Goal: Information Seeking & Learning: Learn about a topic

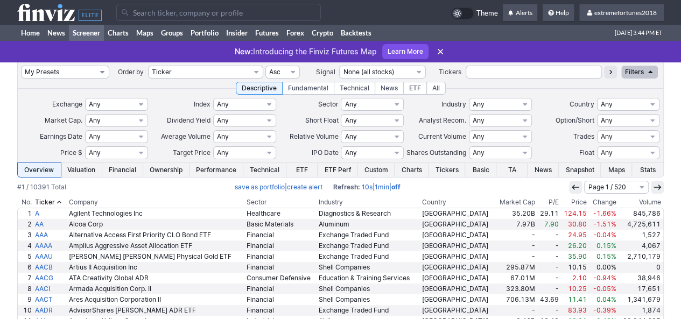
click at [58, 73] on select "My Presets -Save Screen -Edit Screens s: $100-2000 ATR>3 s: $200-2000 ATR=4-60 …" at bounding box center [65, 72] width 88 height 13
click at [21, 66] on select "My Presets -Save Screen -Edit Screens s: $100-2000 ATR>3 s: $200-2000 ATR=4-60 …" at bounding box center [65, 72] width 88 height 13
select select "My Presets"
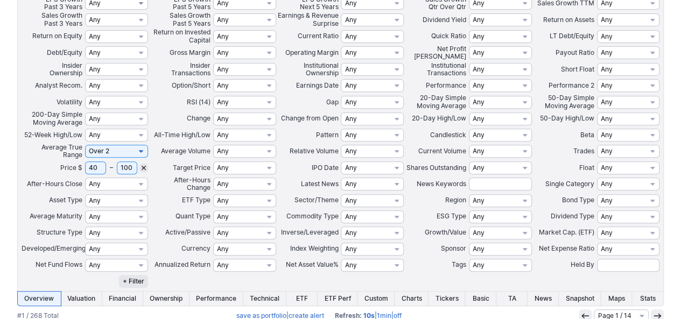
scroll to position [215, 0]
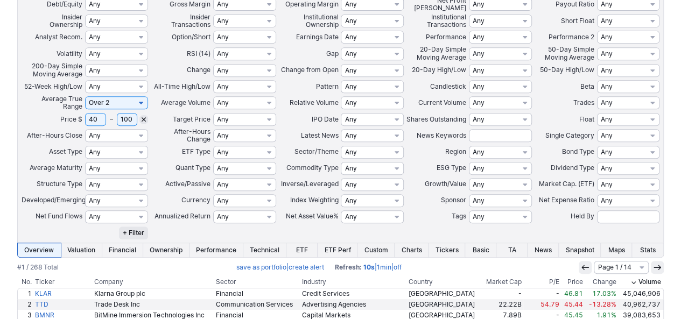
click at [94, 122] on input "40" at bounding box center [95, 119] width 21 height 13
type input "30"
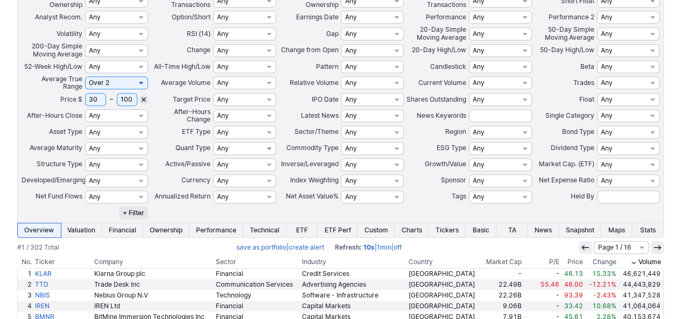
scroll to position [162, 0]
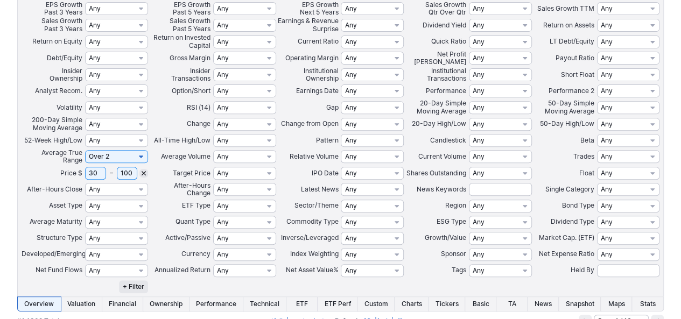
click at [123, 176] on input "100" at bounding box center [127, 173] width 21 height 13
type input "150"
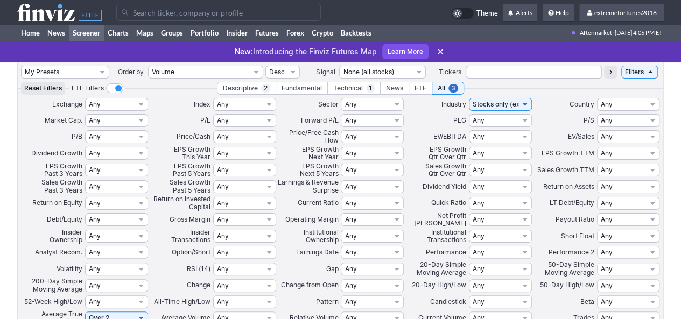
click at [195, 17] on input "Search" at bounding box center [218, 12] width 205 height 17
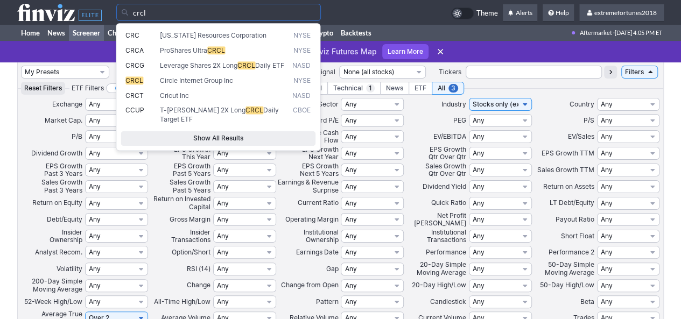
type input "crcl"
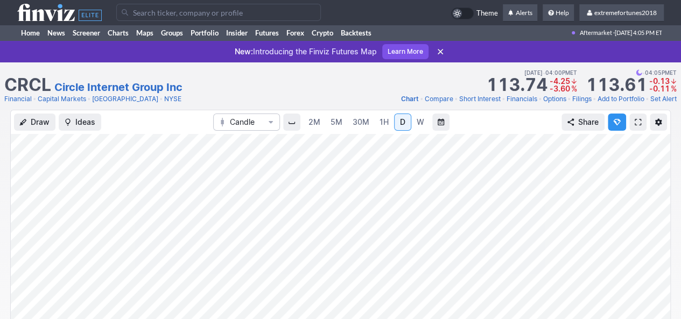
drag, startPoint x: 663, startPoint y: 270, endPoint x: 657, endPoint y: 213, distance: 56.9
click at [657, 214] on div at bounding box center [659, 239] width 23 height 188
drag, startPoint x: 659, startPoint y: 236, endPoint x: 647, endPoint y: 250, distance: 17.9
click at [659, 254] on div at bounding box center [659, 239] width 23 height 188
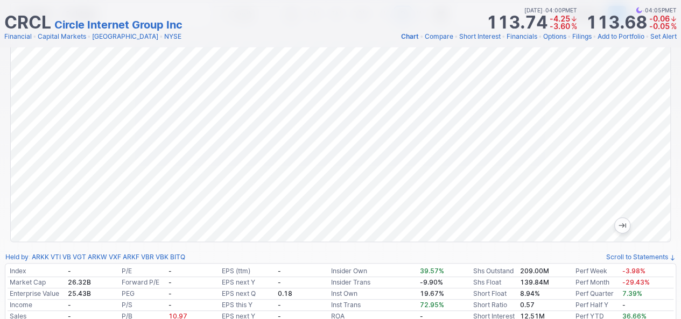
drag, startPoint x: 655, startPoint y: 151, endPoint x: 651, endPoint y: 125, distance: 26.1
click at [651, 125] on div at bounding box center [659, 131] width 23 height 188
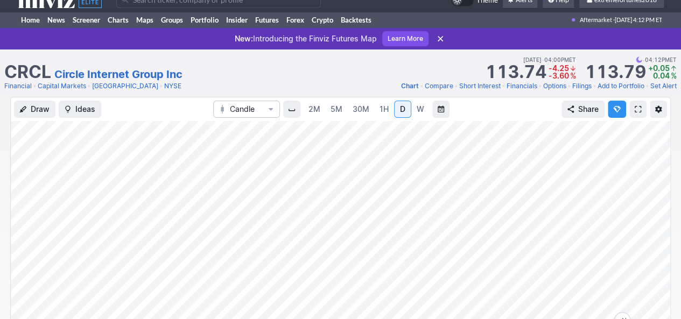
scroll to position [0, 0]
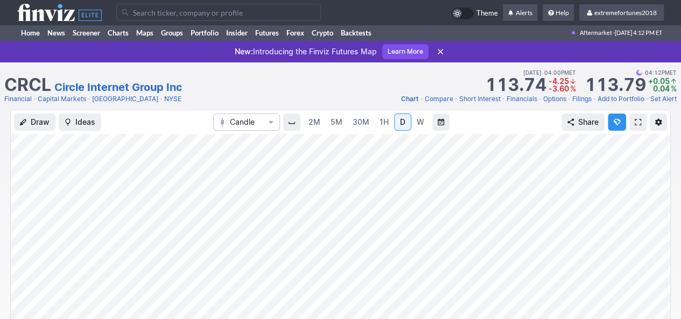
click at [62, 100] on link "Capital Markets" at bounding box center [62, 99] width 48 height 11
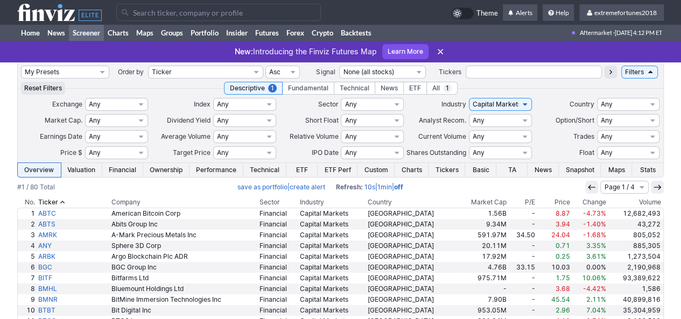
click at [644, 203] on th "Volume" at bounding box center [635, 202] width 57 height 11
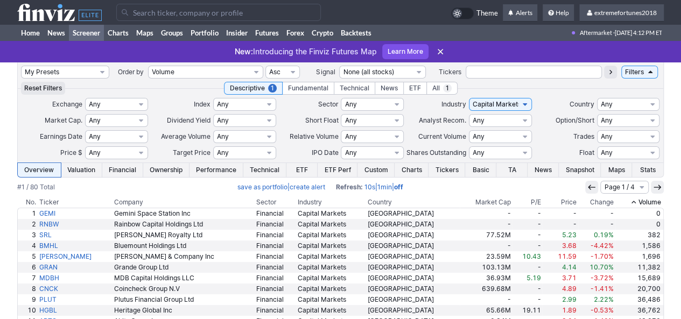
click at [644, 203] on th "Volume" at bounding box center [639, 202] width 49 height 11
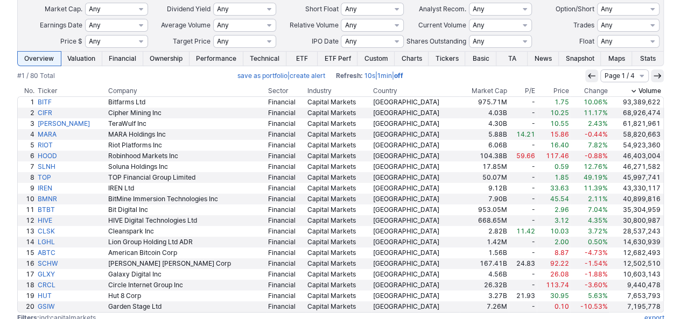
scroll to position [144, 0]
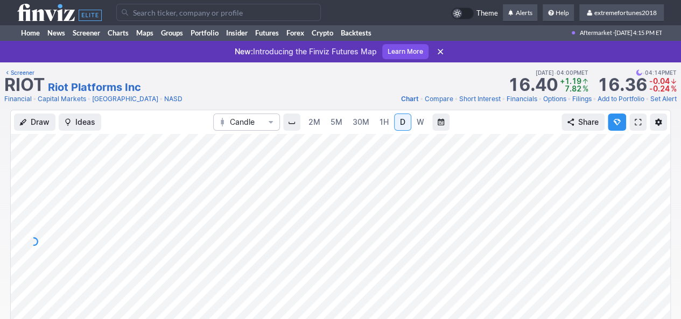
drag, startPoint x: 661, startPoint y: 269, endPoint x: 651, endPoint y: 217, distance: 53.0
click at [661, 210] on div at bounding box center [659, 239] width 23 height 188
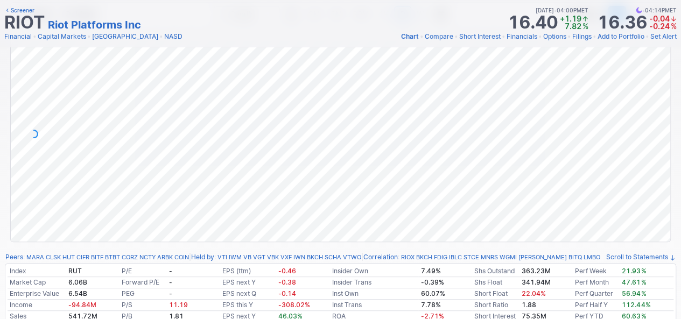
drag, startPoint x: 656, startPoint y: 131, endPoint x: 655, endPoint y: 157, distance: 25.9
click at [655, 157] on div at bounding box center [659, 131] width 23 height 188
drag, startPoint x: 655, startPoint y: 111, endPoint x: 647, endPoint y: 128, distance: 17.8
click at [648, 128] on div at bounding box center [659, 131] width 23 height 188
drag, startPoint x: 659, startPoint y: 156, endPoint x: 659, endPoint y: 130, distance: 25.8
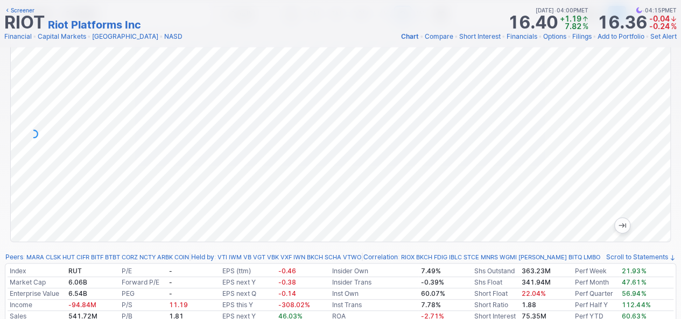
click at [659, 130] on div at bounding box center [659, 131] width 23 height 188
click at [666, 136] on div at bounding box center [659, 131] width 23 height 188
drag, startPoint x: 659, startPoint y: 134, endPoint x: 654, endPoint y: 149, distance: 15.7
click at [655, 149] on div at bounding box center [659, 131] width 23 height 188
drag, startPoint x: 654, startPoint y: 137, endPoint x: 655, endPoint y: 114, distance: 23.2
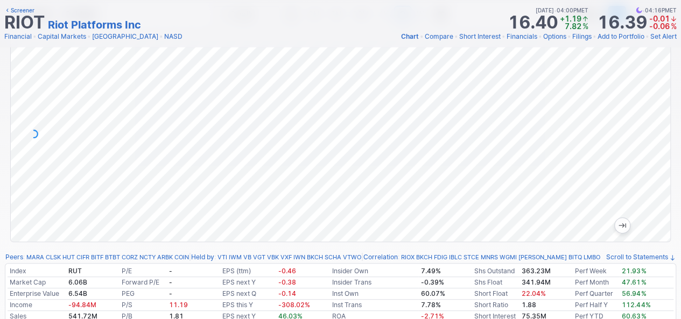
click at [655, 114] on div at bounding box center [659, 131] width 23 height 188
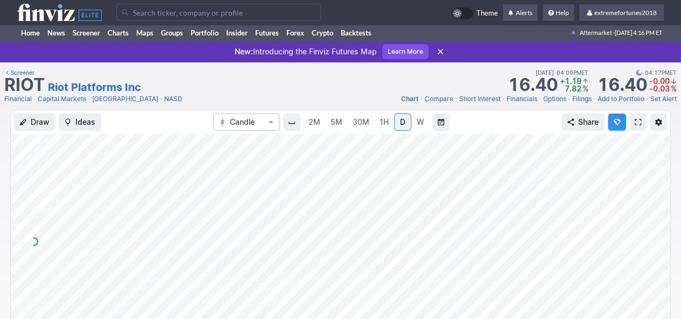
scroll to position [54, 0]
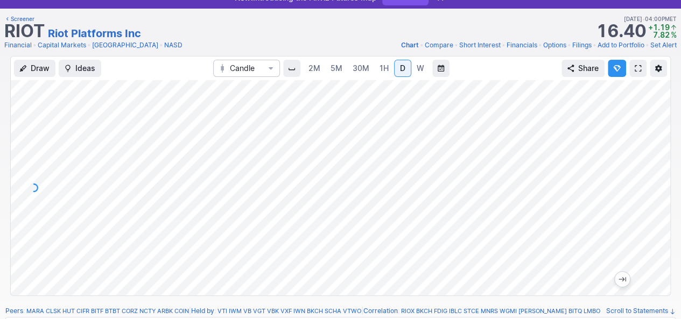
click at [646, 206] on div at bounding box center [340, 187] width 659 height 215
drag, startPoint x: 662, startPoint y: 201, endPoint x: 650, endPoint y: 219, distance: 21.1
click at [656, 218] on div at bounding box center [659, 185] width 23 height 188
drag, startPoint x: 653, startPoint y: 163, endPoint x: 655, endPoint y: 200, distance: 37.7
click at [655, 200] on div at bounding box center [659, 185] width 23 height 188
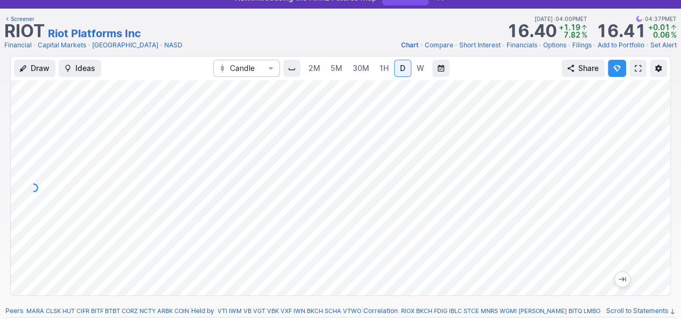
drag, startPoint x: 655, startPoint y: 219, endPoint x: 656, endPoint y: 197, distance: 22.7
click at [656, 197] on div at bounding box center [659, 185] width 23 height 188
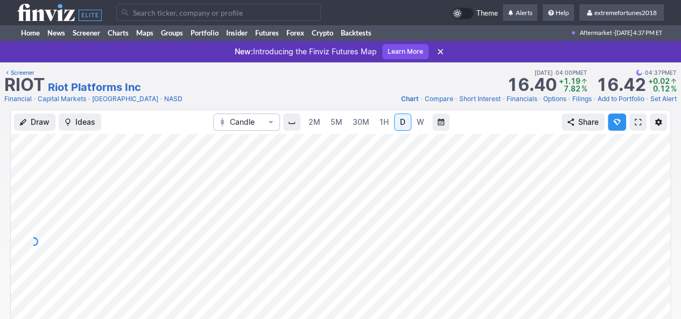
click at [185, 16] on input "Search" at bounding box center [218, 12] width 205 height 17
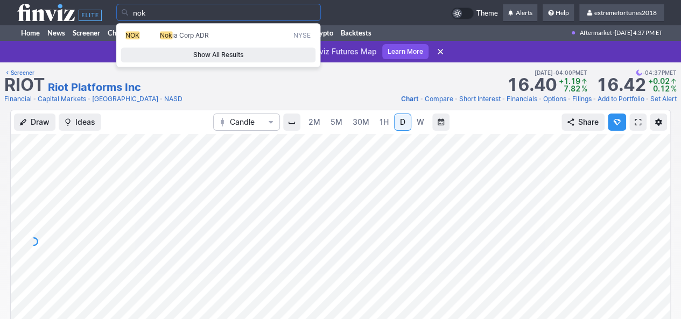
type input "nok"
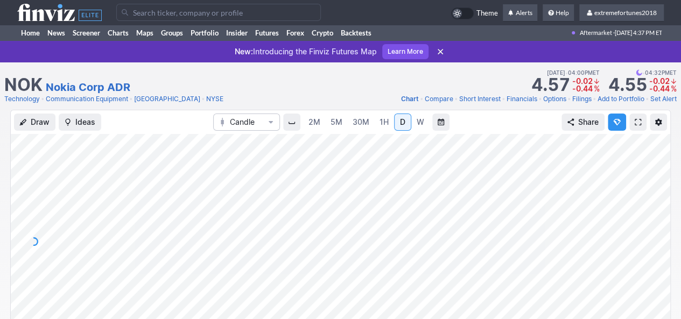
click at [120, 102] on link "Communication Equipment" at bounding box center [87, 99] width 82 height 11
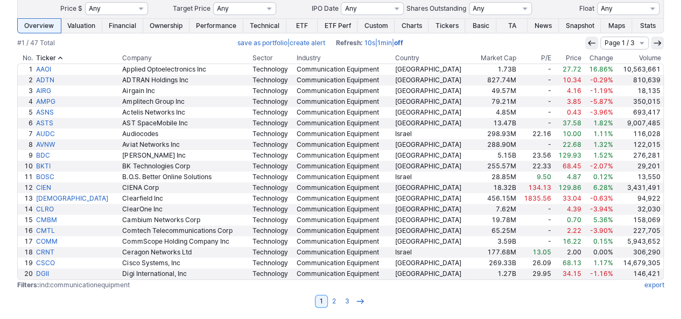
click at [652, 58] on th "Volume" at bounding box center [640, 58] width 50 height 11
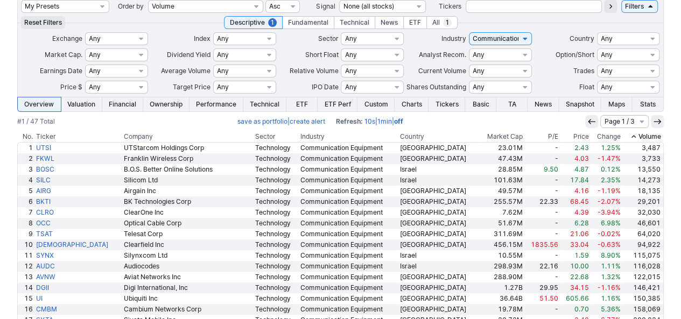
scroll to position [37, 0]
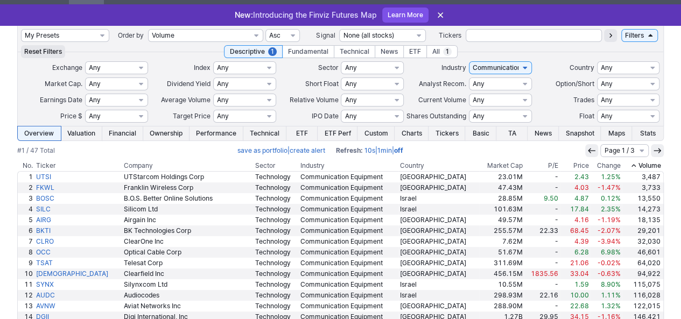
click at [648, 166] on th "Volume" at bounding box center [643, 165] width 42 height 11
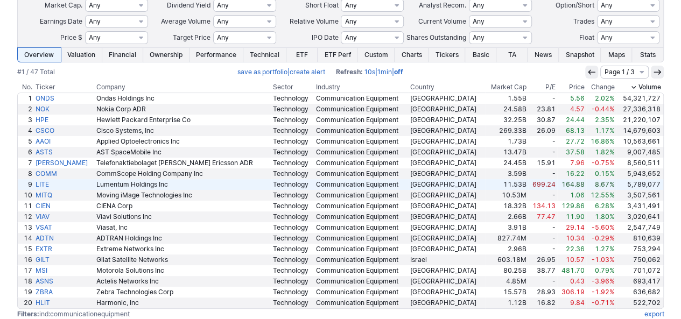
scroll to position [144, 0]
